Goal: Task Accomplishment & Management: Use online tool/utility

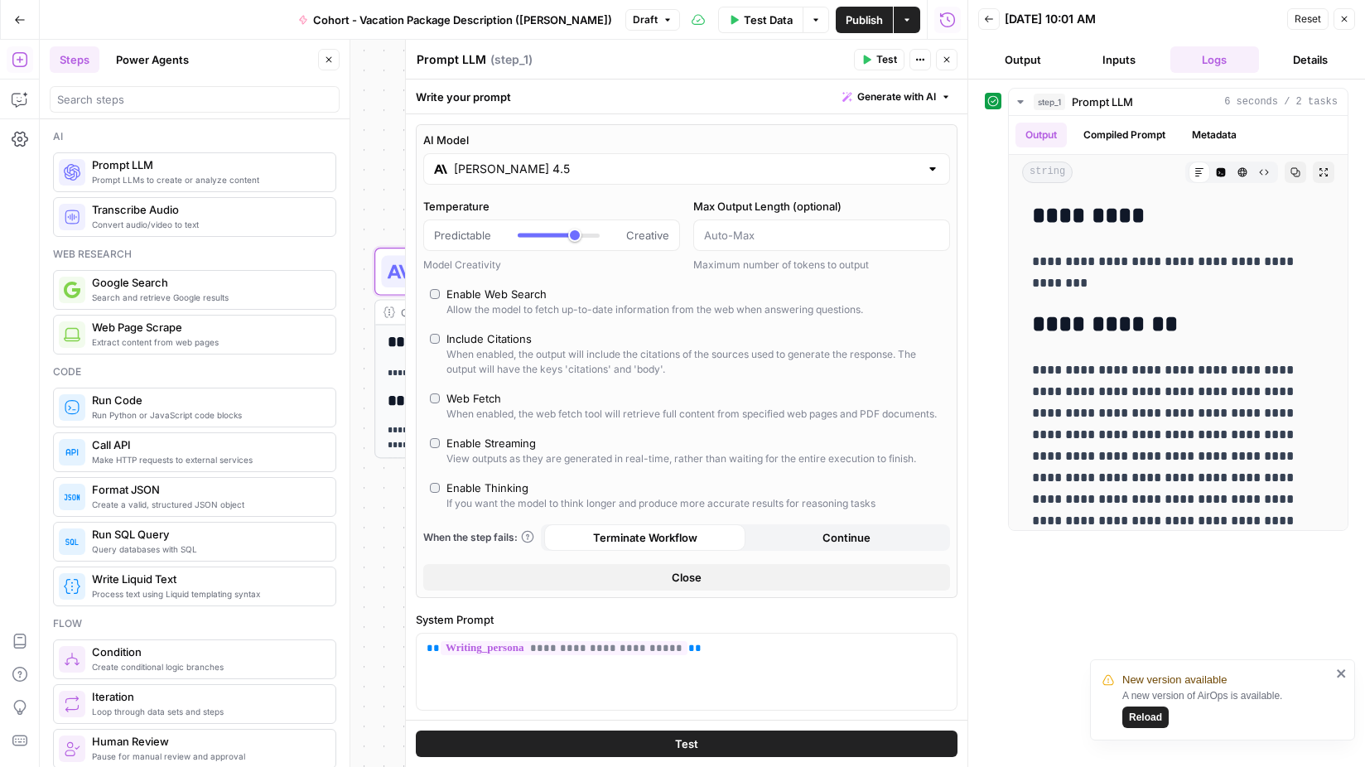
click at [952, 67] on button "Close" at bounding box center [947, 60] width 22 height 22
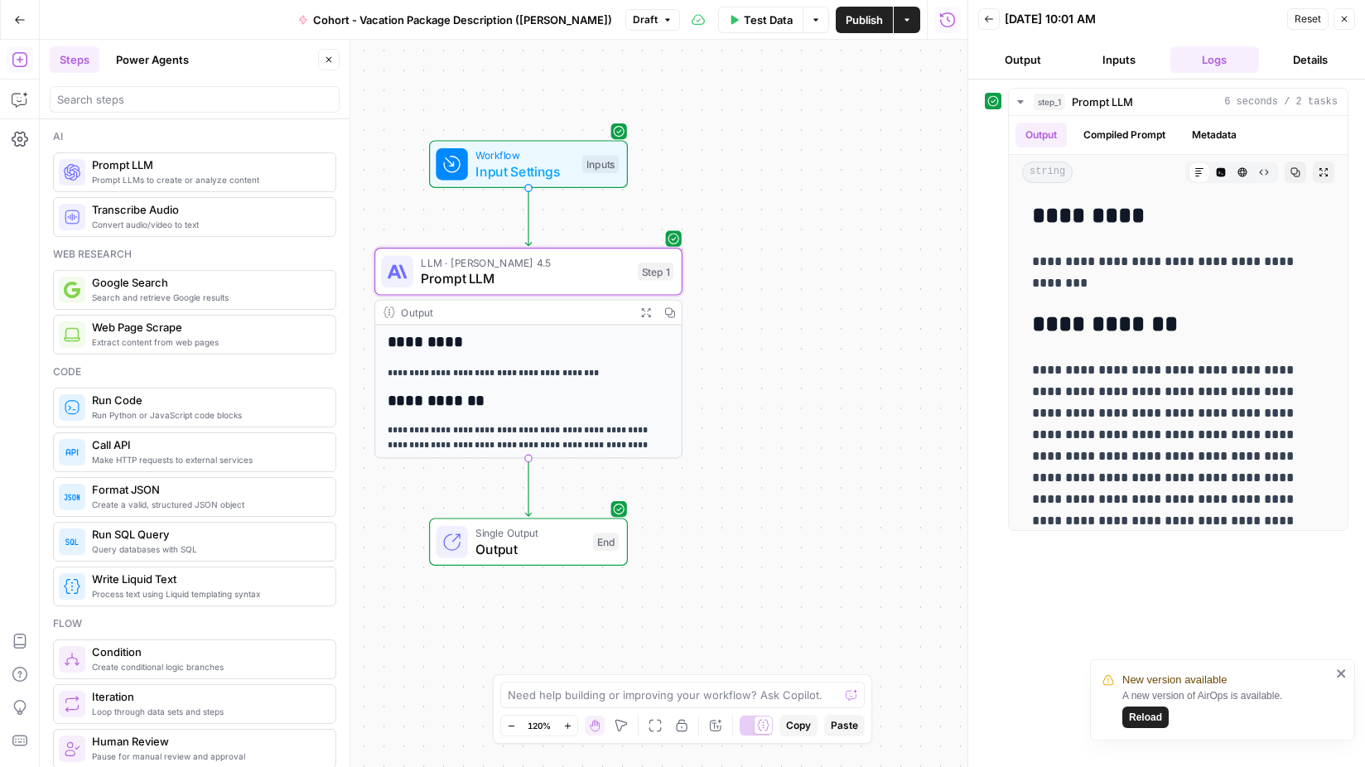
click at [1332, 22] on div "Reset Close" at bounding box center [1321, 19] width 68 height 25
click at [1341, 22] on icon "button" at bounding box center [1344, 19] width 10 height 10
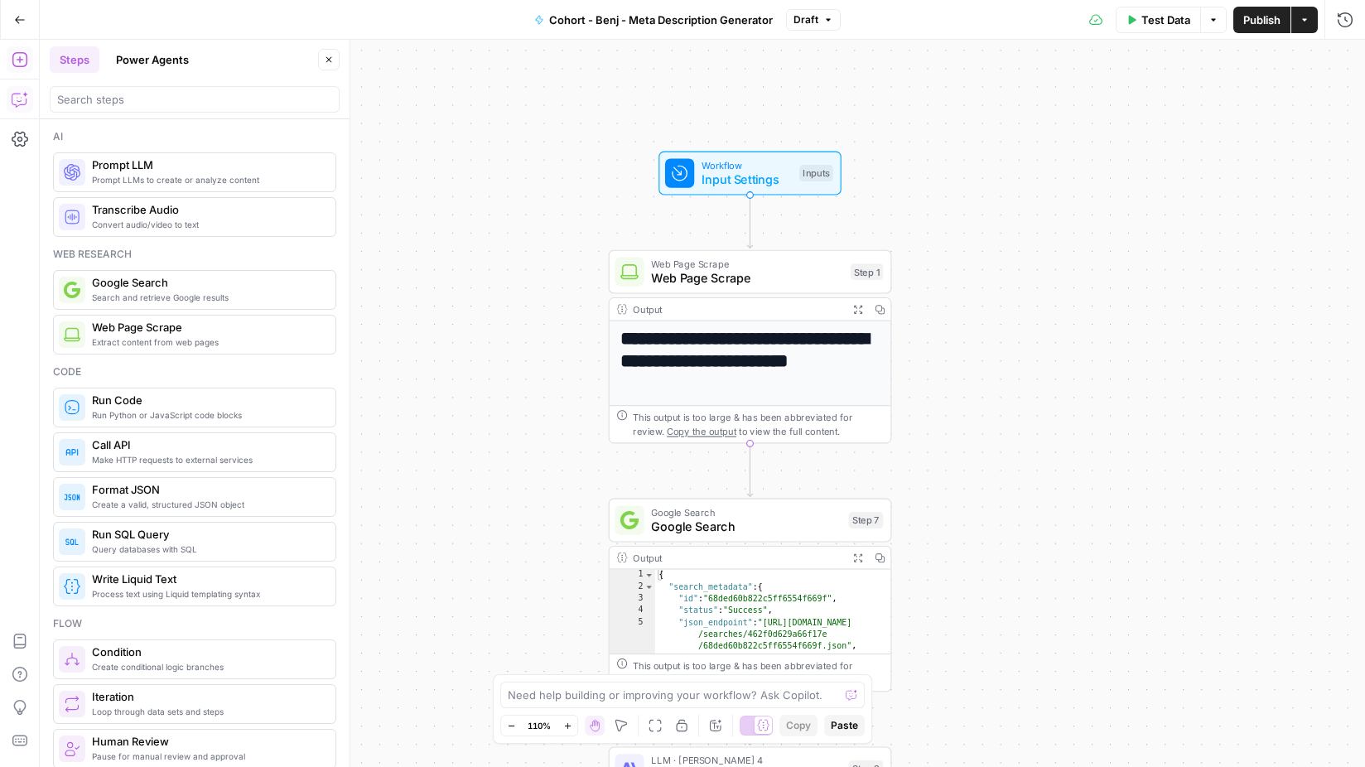
click at [331, 51] on button "Close" at bounding box center [329, 60] width 22 height 22
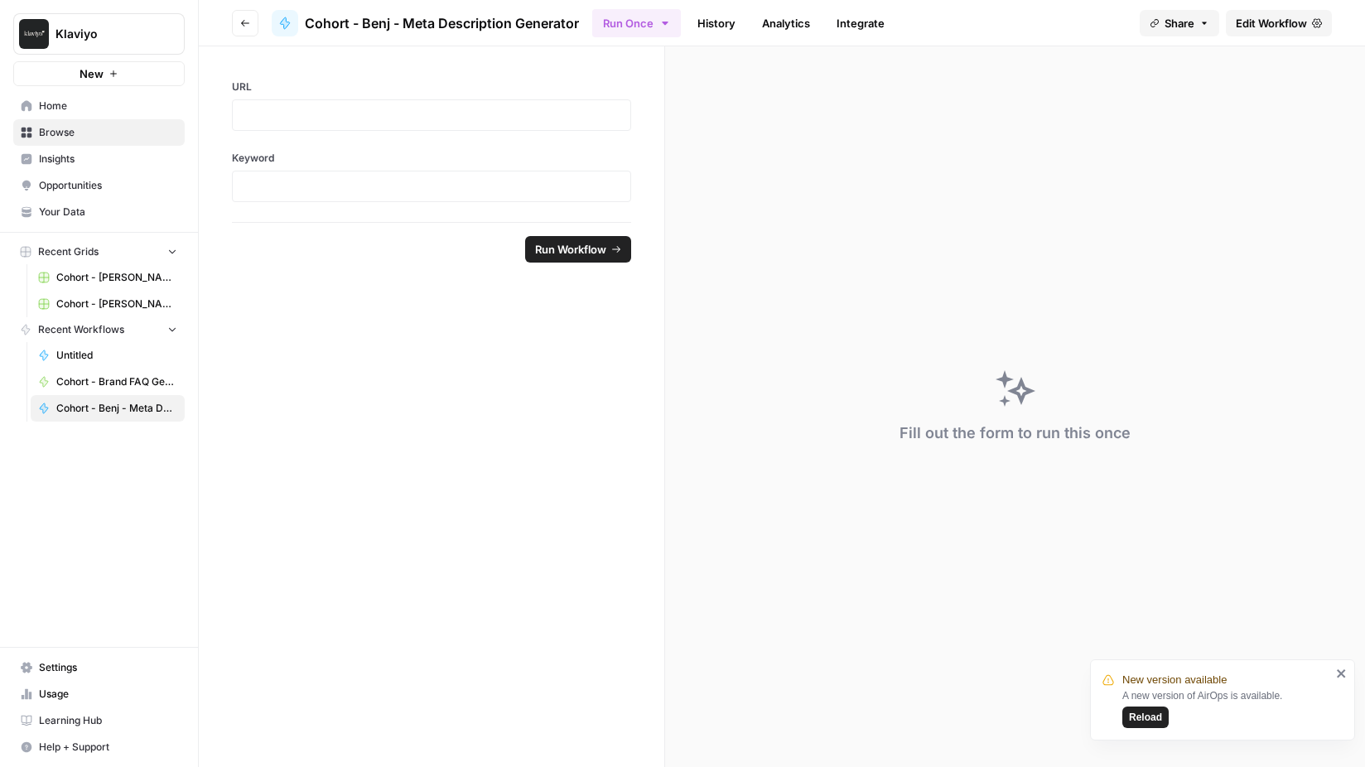
click at [976, 250] on div "Fill out the form to run this once" at bounding box center [1015, 406] width 700 height 720
click at [120, 268] on link "Cohort - Benj - Meta Description Generator Grid" at bounding box center [108, 277] width 154 height 27
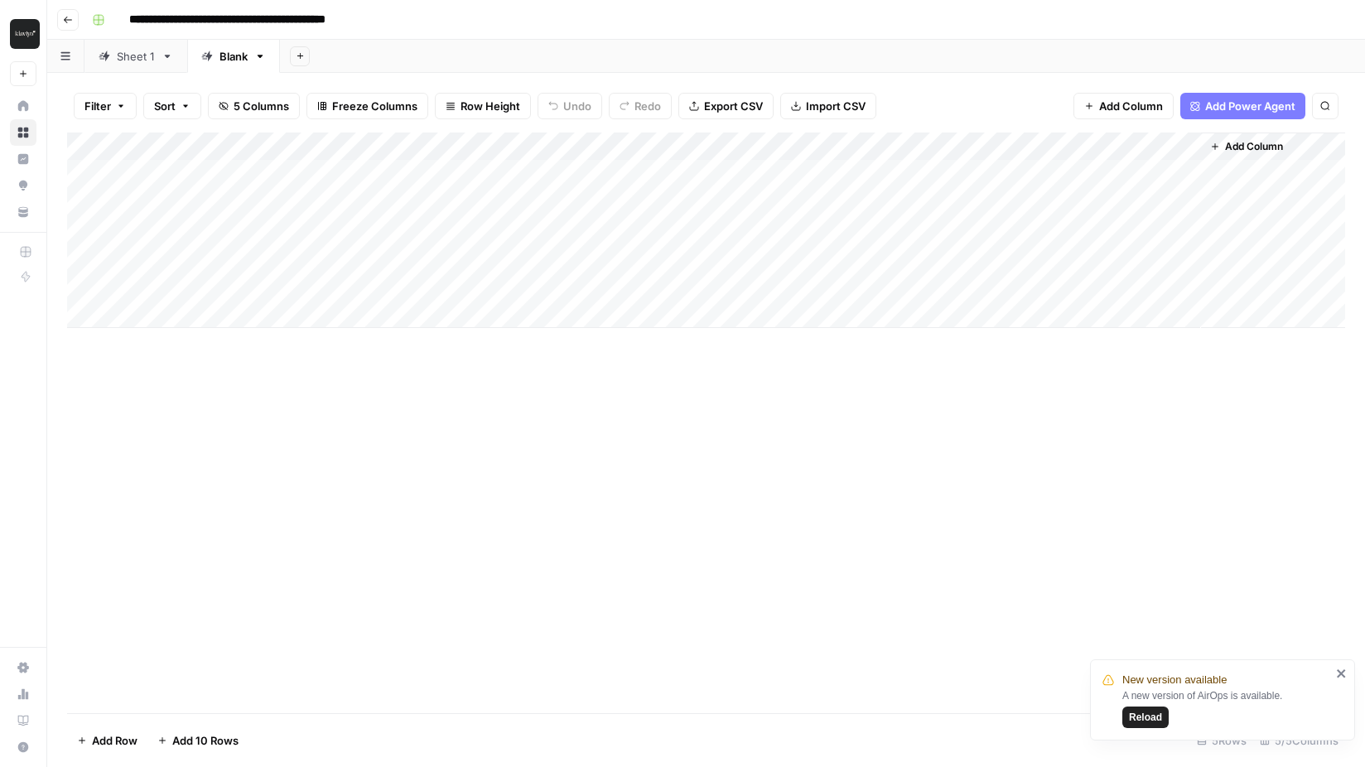
click at [1341, 672] on icon "close" at bounding box center [1341, 673] width 8 height 8
click at [143, 59] on div "Sheet 1" at bounding box center [136, 56] width 38 height 17
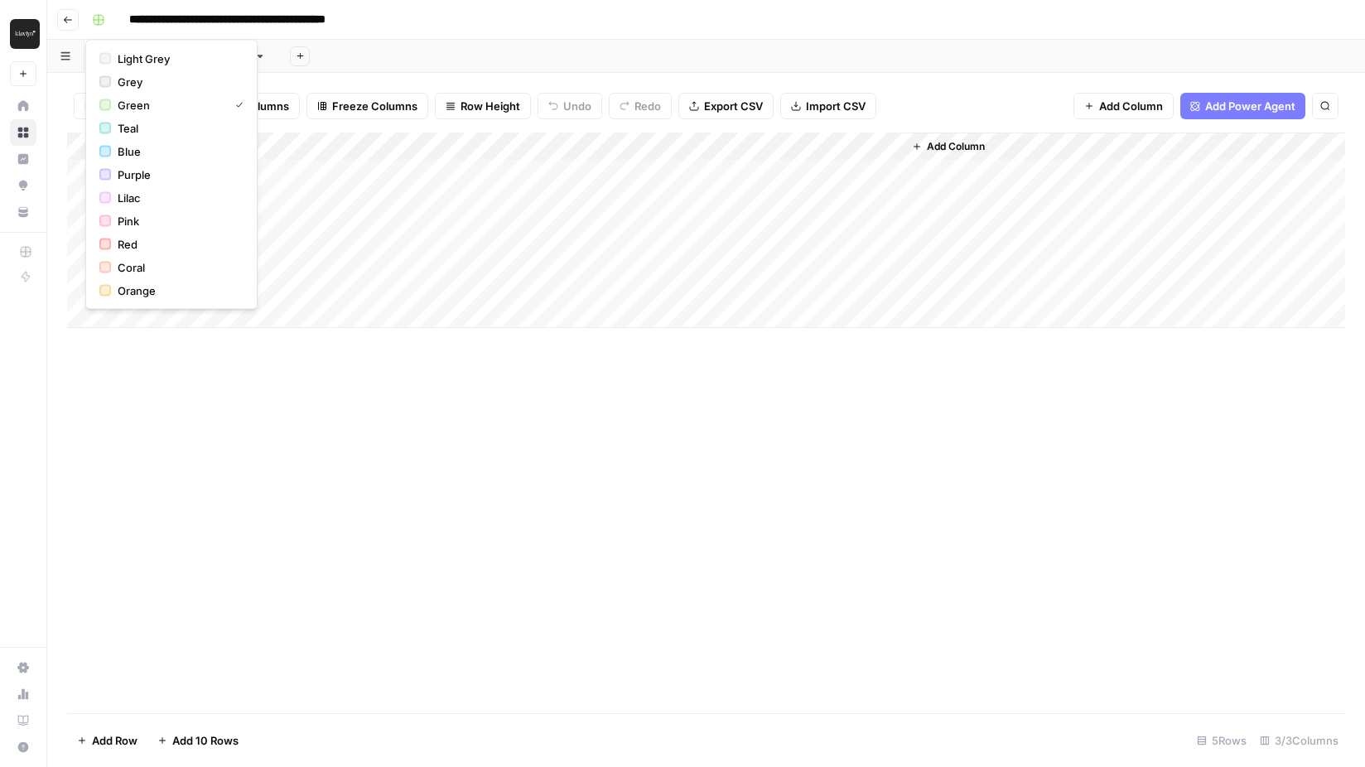
drag, startPoint x: 104, startPoint y: 14, endPoint x: 375, endPoint y: 41, distance: 272.1
click at [360, 38] on header "**********" at bounding box center [706, 20] width 1318 height 40
click at [624, 146] on div "Add Column" at bounding box center [706, 230] width 1278 height 195
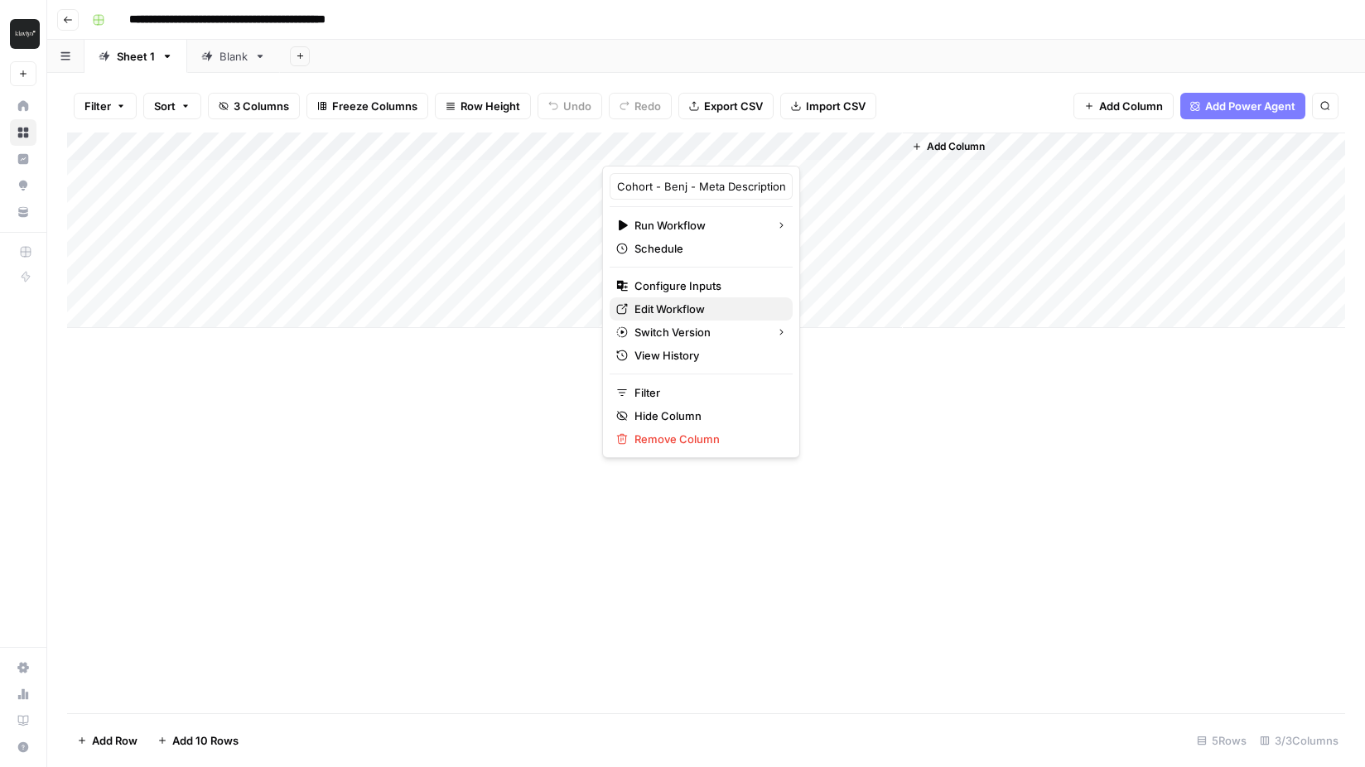
click at [674, 301] on span "Edit Workflow" at bounding box center [706, 309] width 145 height 17
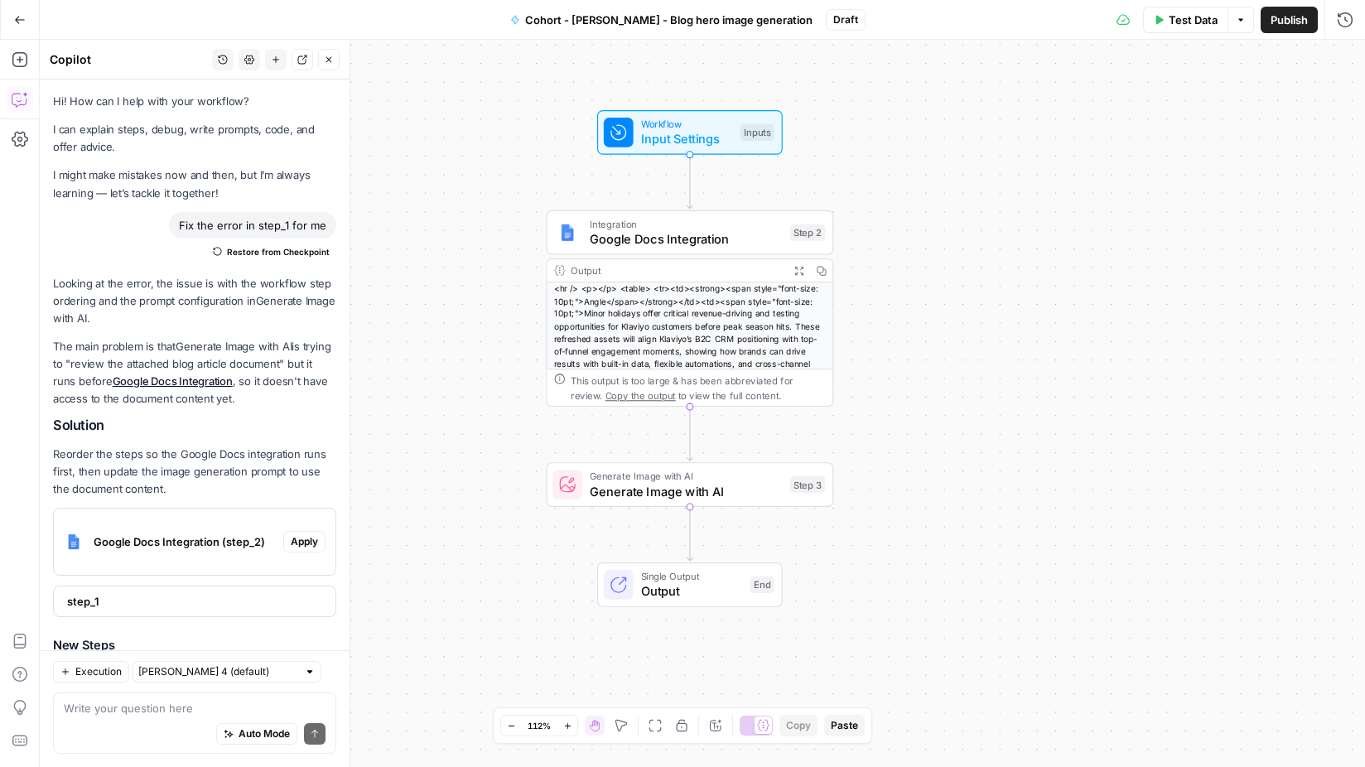
scroll to position [248, 0]
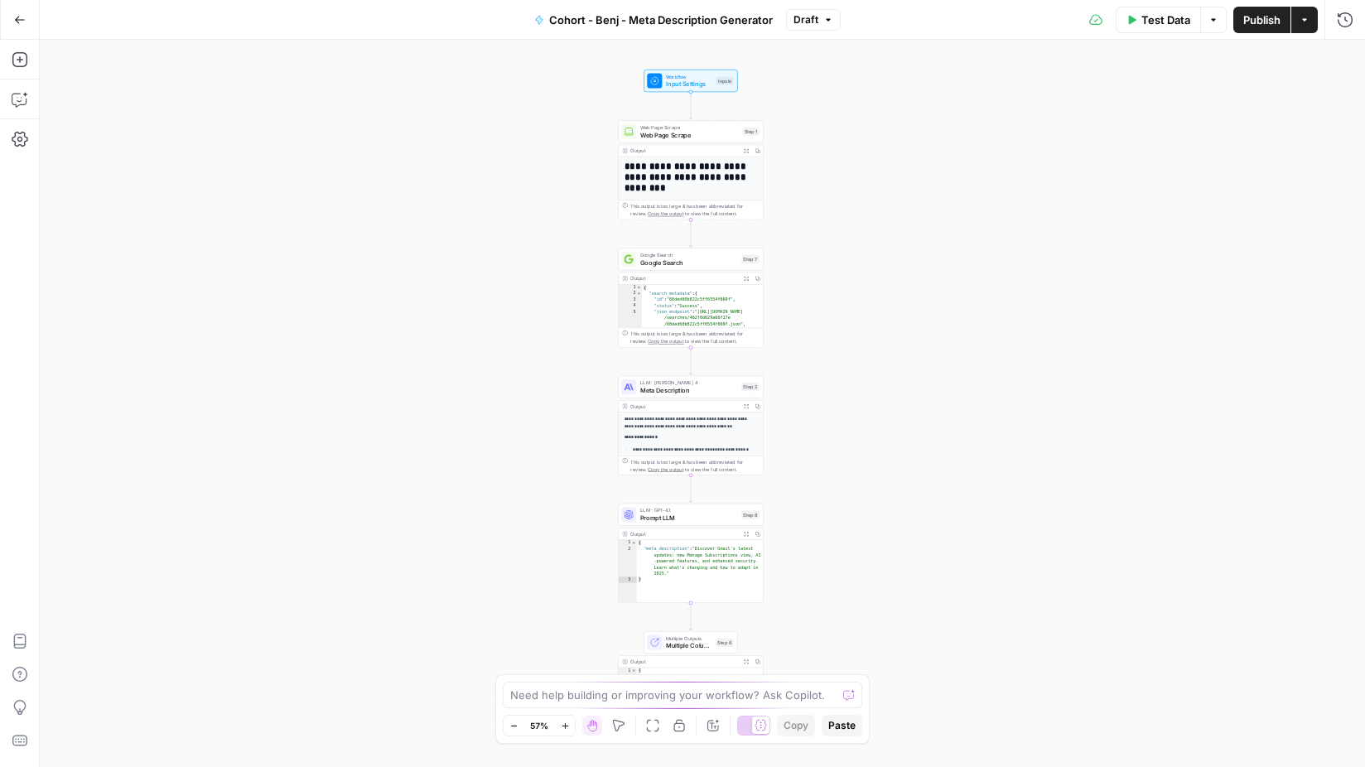
drag, startPoint x: 853, startPoint y: 392, endPoint x: 841, endPoint y: 388, distance: 12.1
click at [841, 388] on div "**********" at bounding box center [702, 403] width 1325 height 727
